Goal: Task Accomplishment & Management: Manage account settings

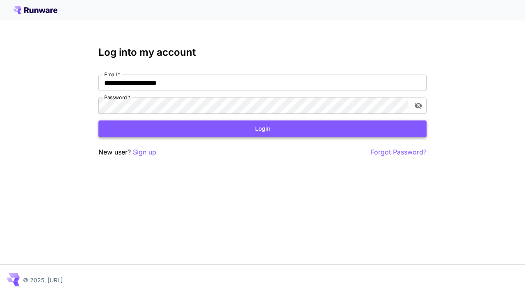
type input "**********"
click at [262, 129] on button "Login" at bounding box center [262, 129] width 328 height 17
